Goal: Information Seeking & Learning: Find contact information

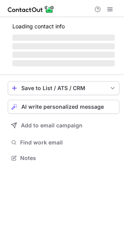
scroll to position [157, 124]
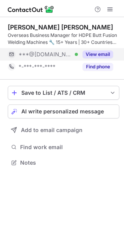
click at [94, 56] on button "View email" at bounding box center [98, 54] width 31 height 8
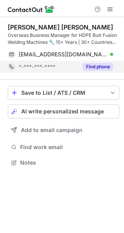
click at [90, 66] on button "Find phone" at bounding box center [98, 67] width 31 height 8
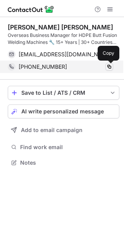
click at [109, 69] on span at bounding box center [109, 67] width 6 height 6
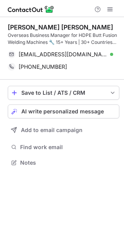
scroll to position [157, 124]
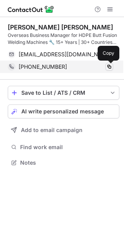
click at [111, 67] on span at bounding box center [109, 67] width 6 height 6
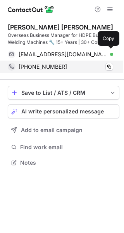
scroll to position [157, 124]
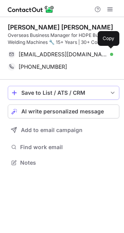
scroll to position [157, 124]
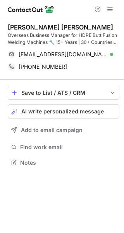
scroll to position [157, 124]
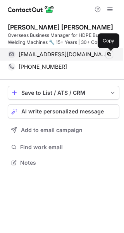
click at [108, 55] on span at bounding box center [109, 54] width 6 height 6
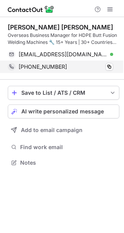
scroll to position [157, 124]
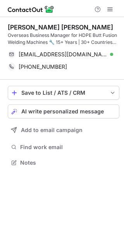
scroll to position [157, 124]
